Goal: Task Accomplishment & Management: Complete application form

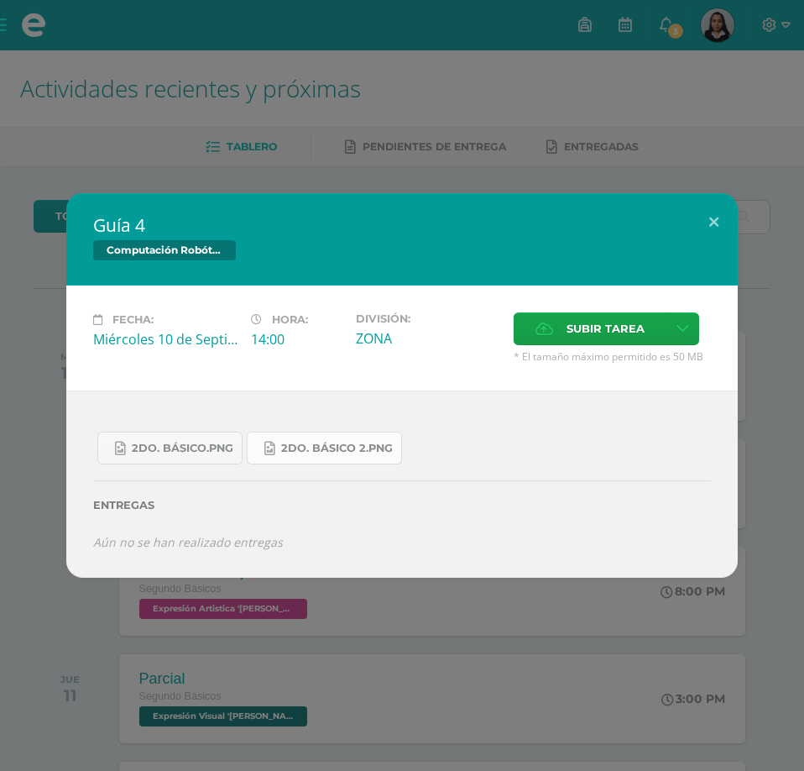
click at [291, 446] on span "2do. Básico 2.png" at bounding box center [337, 448] width 112 height 13
click at [270, 453] on icon at bounding box center [270, 449] width 10 height 14
click at [553, 323] on icon at bounding box center [545, 328] width 18 height 11
click at [0, 0] on input "Subir tarea" at bounding box center [0, 0] width 0 height 0
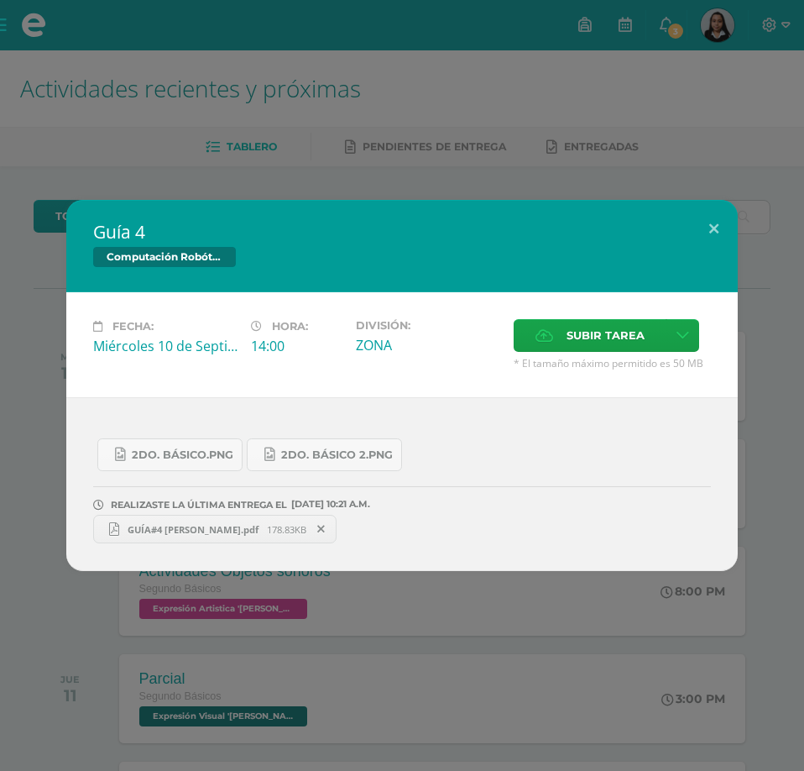
click at [773, 19] on div "Guía 4 Computación Robótica Fecha: [DATE] Hora: 14:00 División: Subir tarea" at bounding box center [402, 385] width 804 height 771
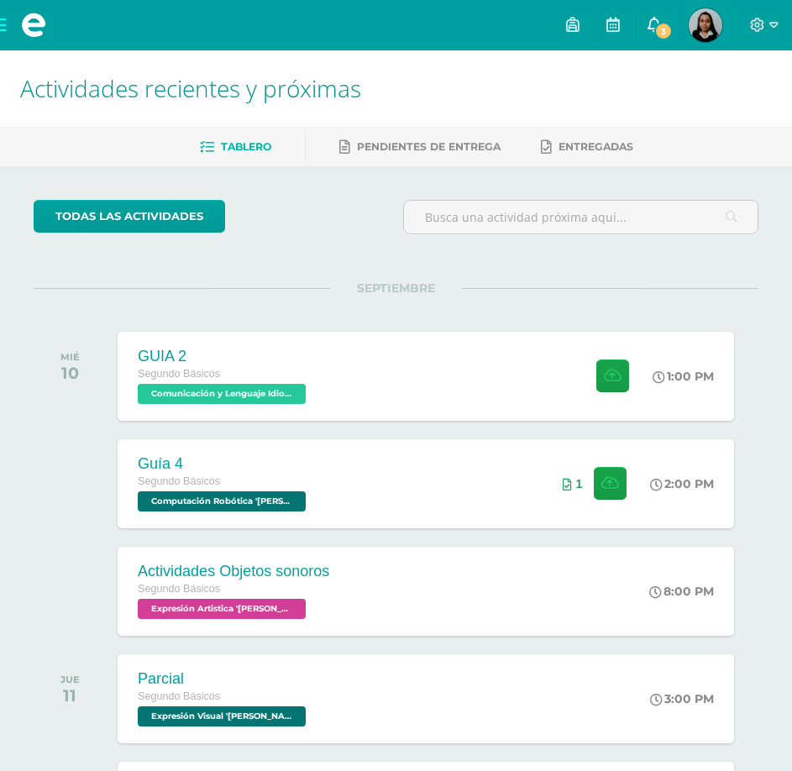
click at [668, 19] on link "3" at bounding box center [654, 25] width 40 height 50
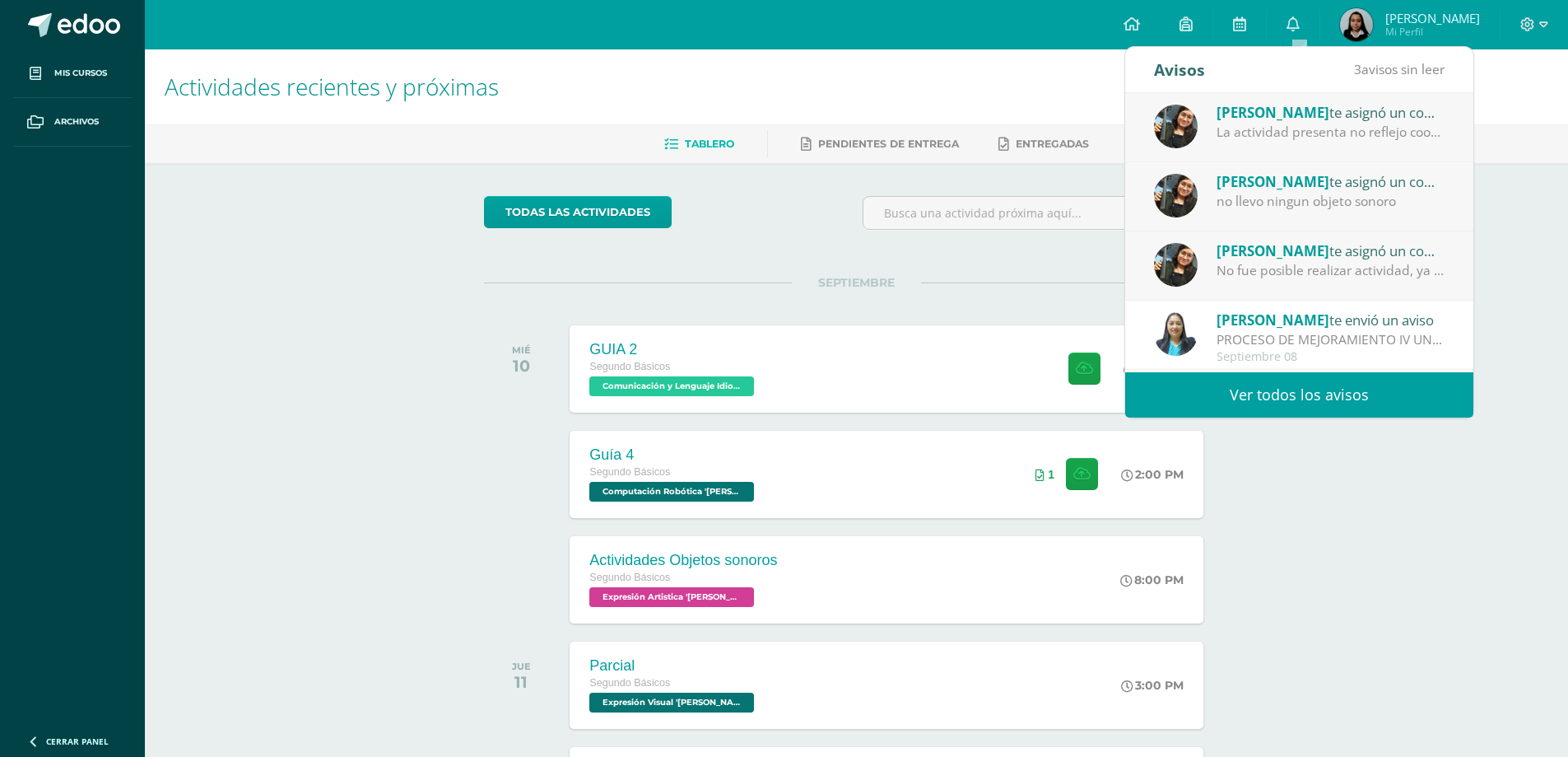
click at [788, 239] on div "[PERSON_NAME] te asignó un comentario en 'Actividades Objetos sonoros' para 'Ex…" at bounding box center [1298, 266] width 348 height 70
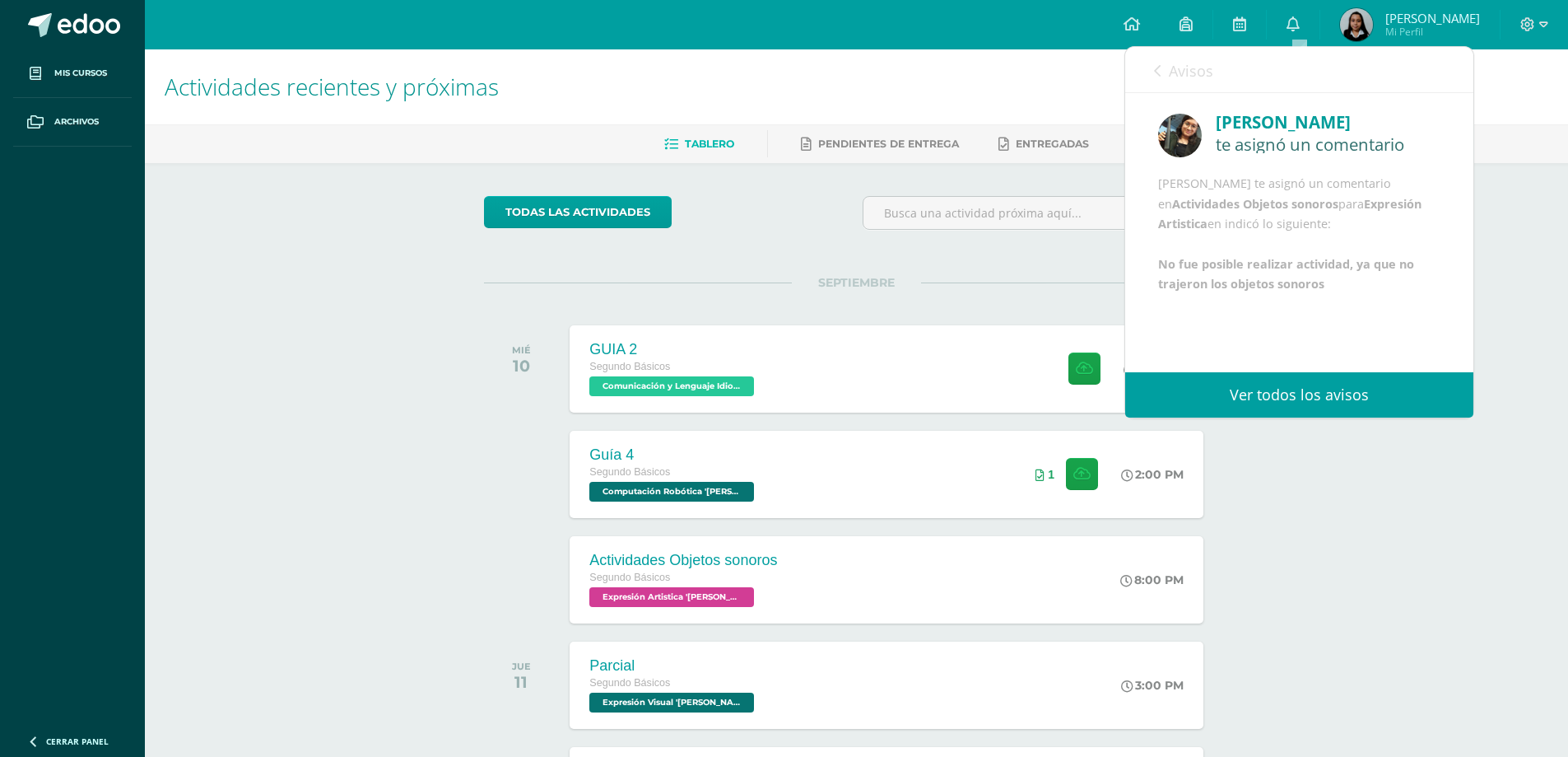
click at [788, 253] on div "[PERSON_NAME] te asignó un comentario en Actividades Objetos sonoros para Expre…" at bounding box center [1298, 233] width 282 height 121
click at [788, 72] on span "Avisos" at bounding box center [1190, 71] width 44 height 20
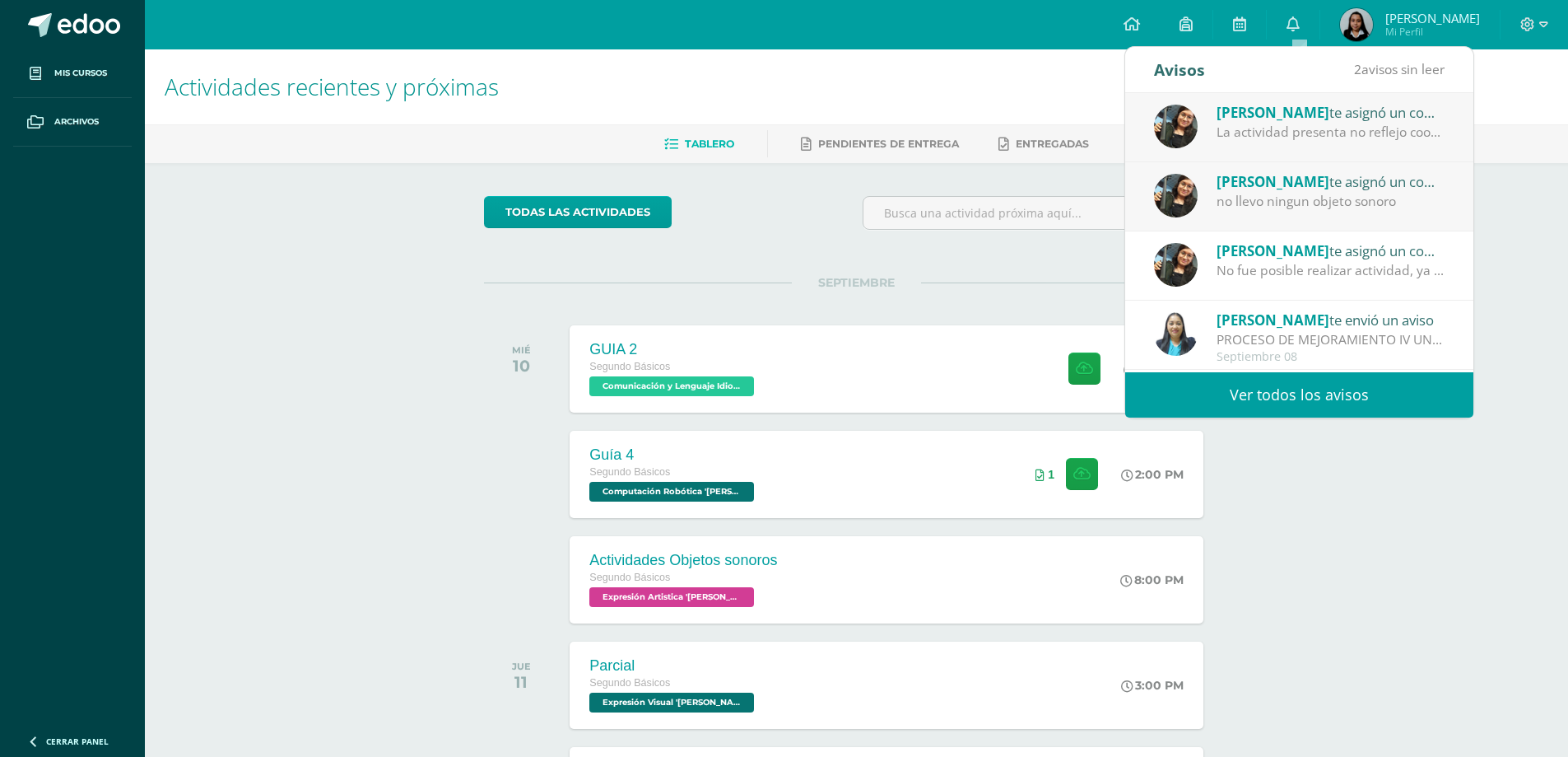
click at [788, 209] on div "no llevo ningun objeto sonoro" at bounding box center [1330, 201] width 228 height 19
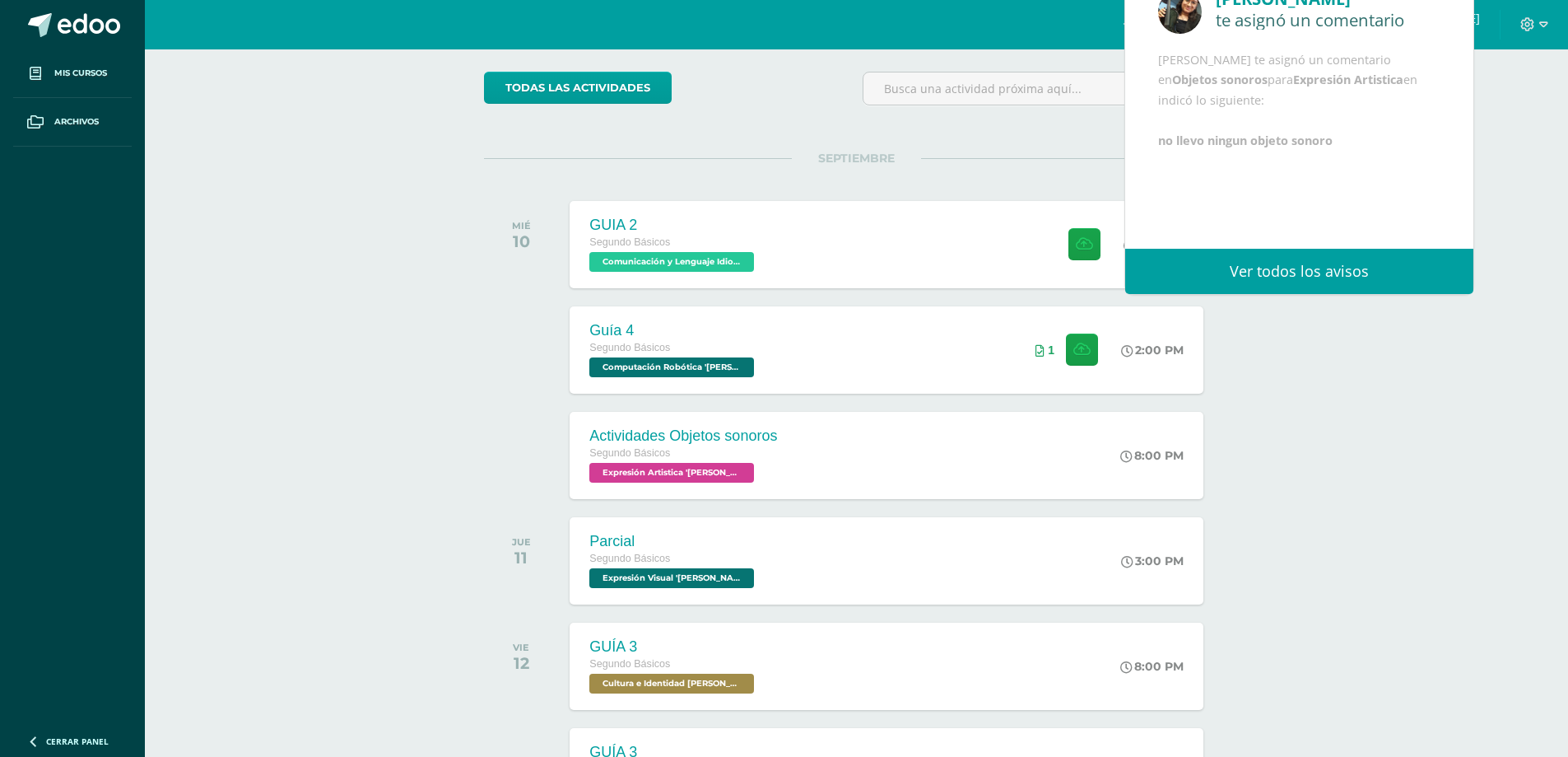
scroll to position [165, 0]
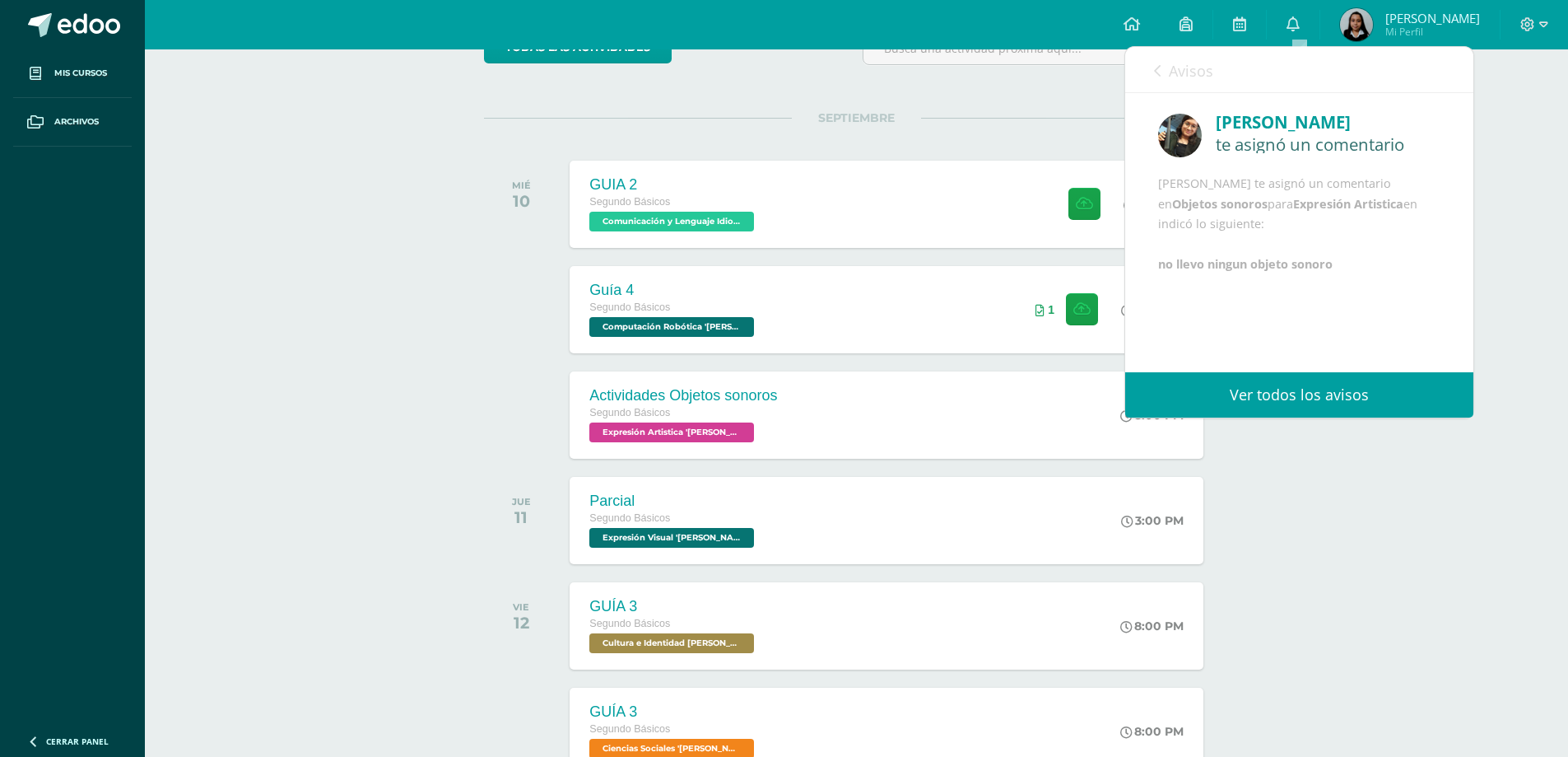
click at [788, 76] on span "Avisos" at bounding box center [1190, 71] width 44 height 20
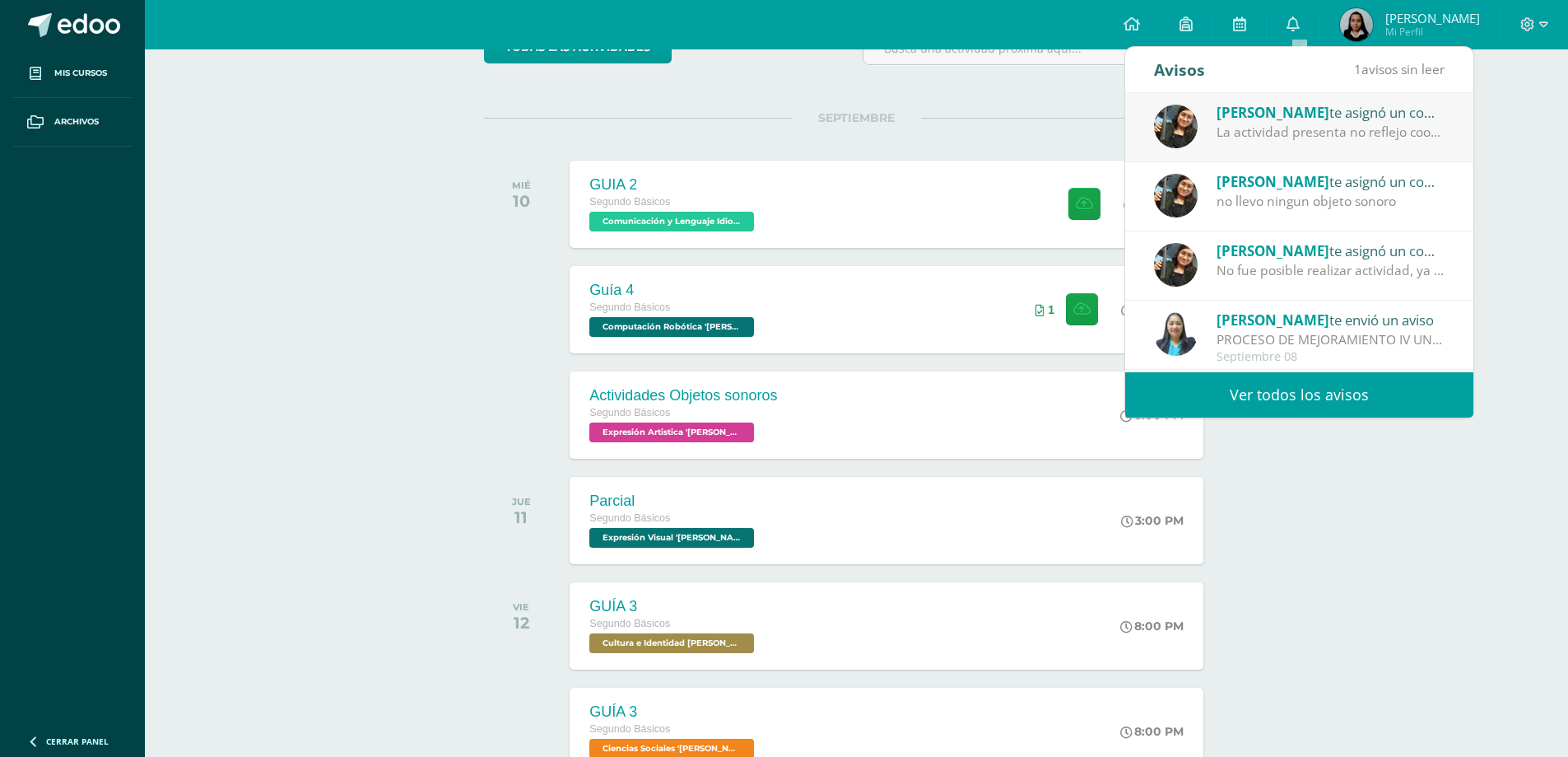
click at [788, 138] on div "La actividad presenta no reflejo coordinación ni los 3 ritmos solicitados" at bounding box center [1330, 131] width 228 height 19
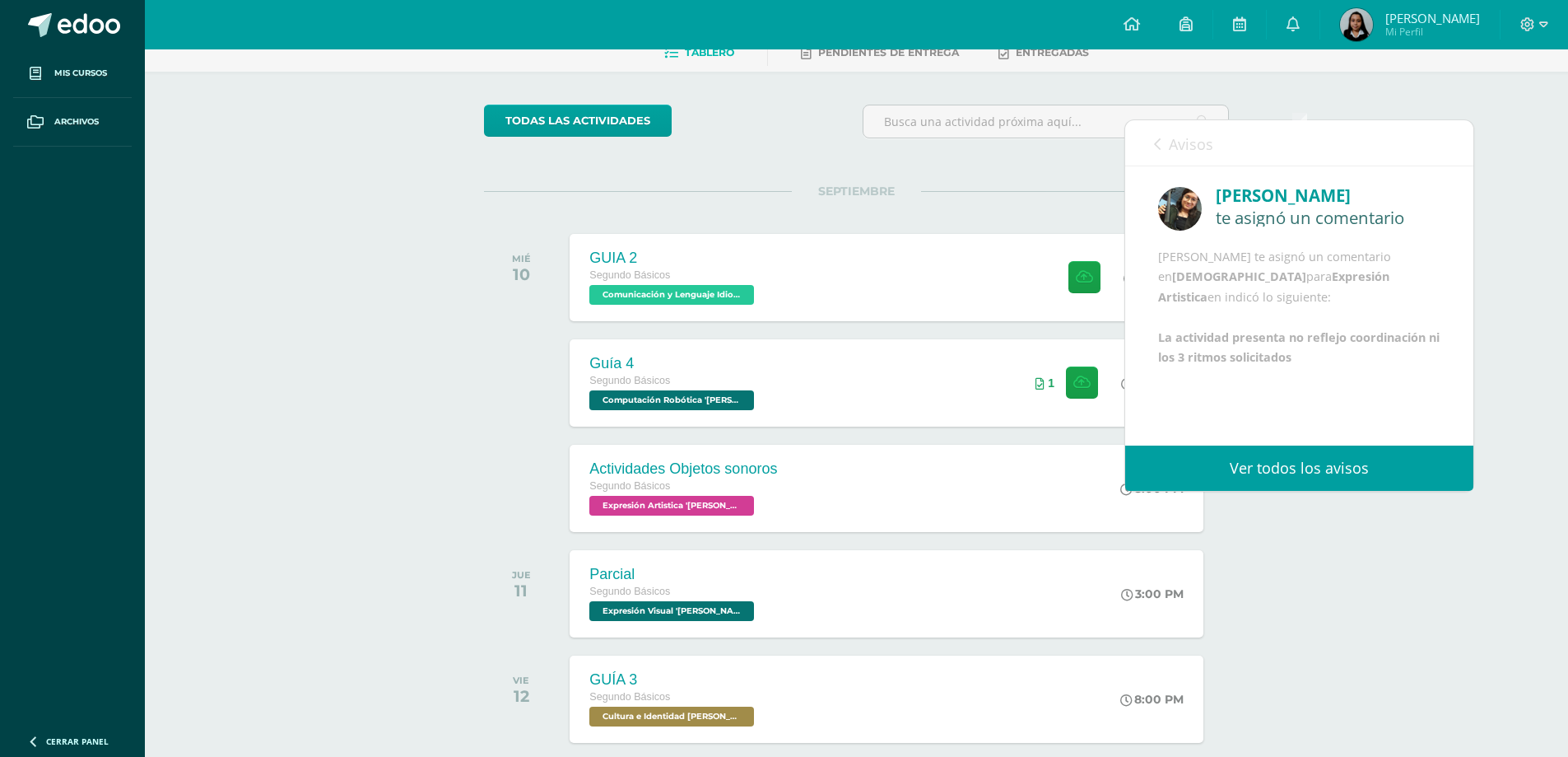
scroll to position [0, 0]
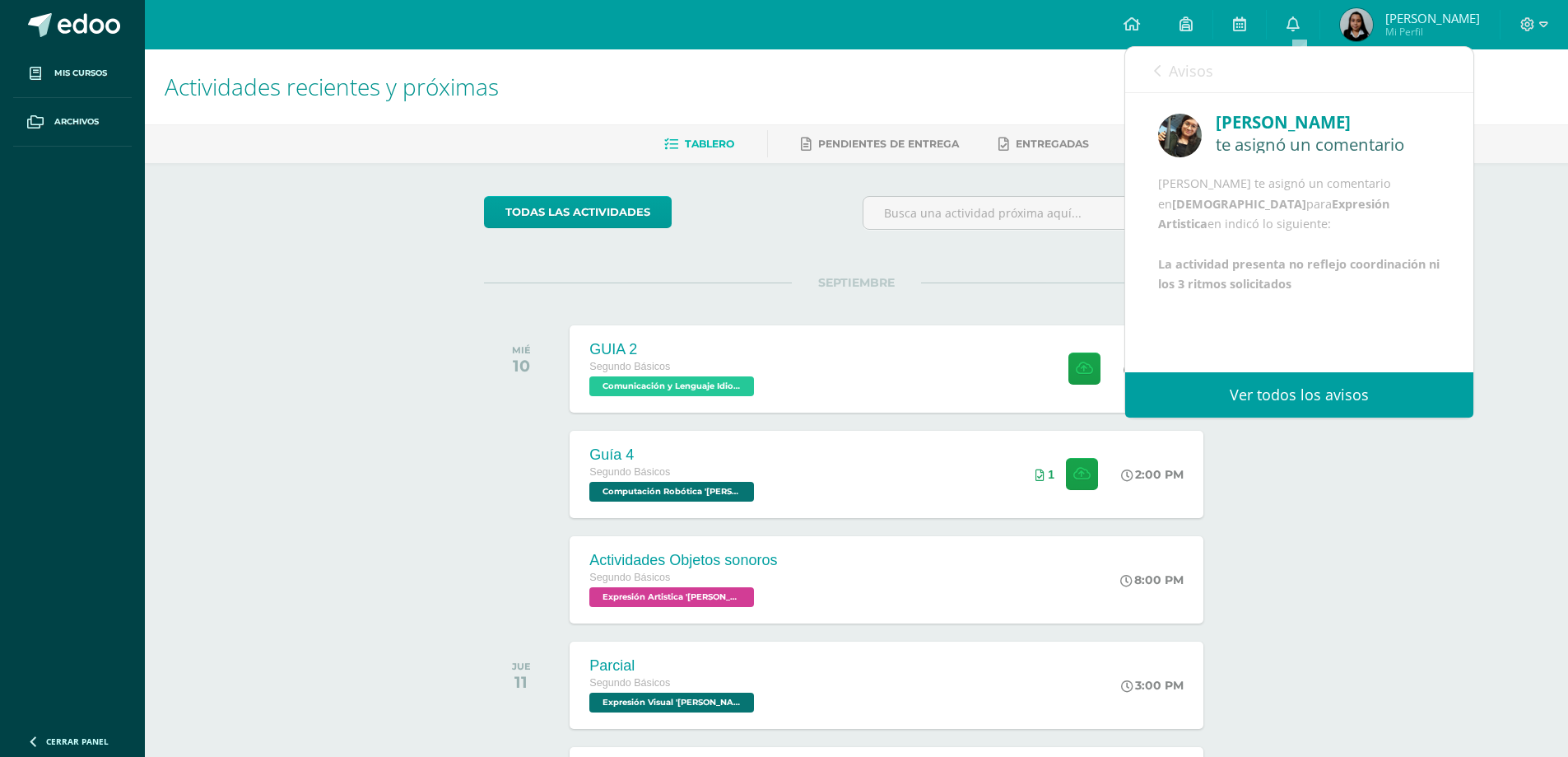
click at [788, 244] on div "todas las Actividades No tienes actividades Échale un vistazo a los demás perío…" at bounding box center [856, 703] width 810 height 1082
